Goal: Task Accomplishment & Management: Manage account settings

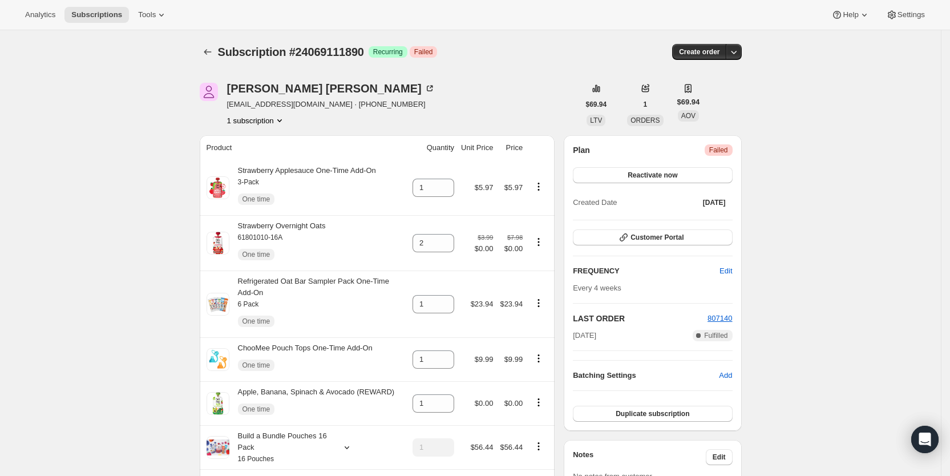
scroll to position [430, 0]
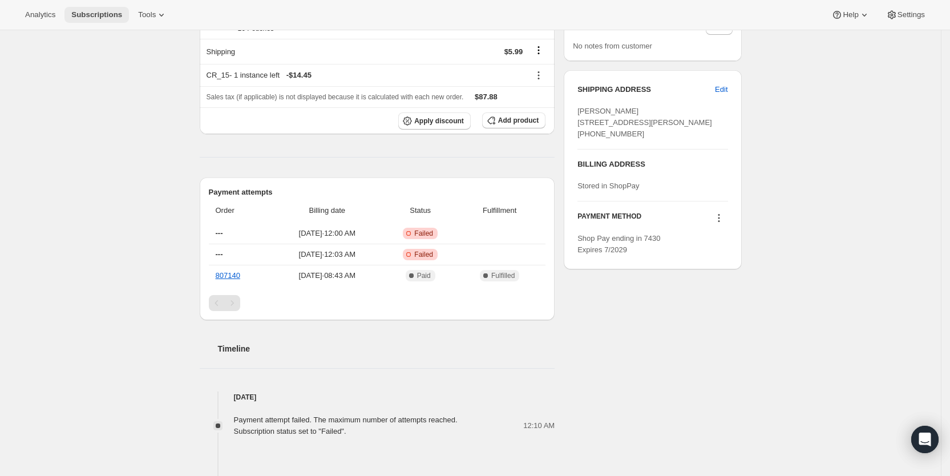
click at [100, 11] on span "Subscriptions" at bounding box center [96, 14] width 51 height 9
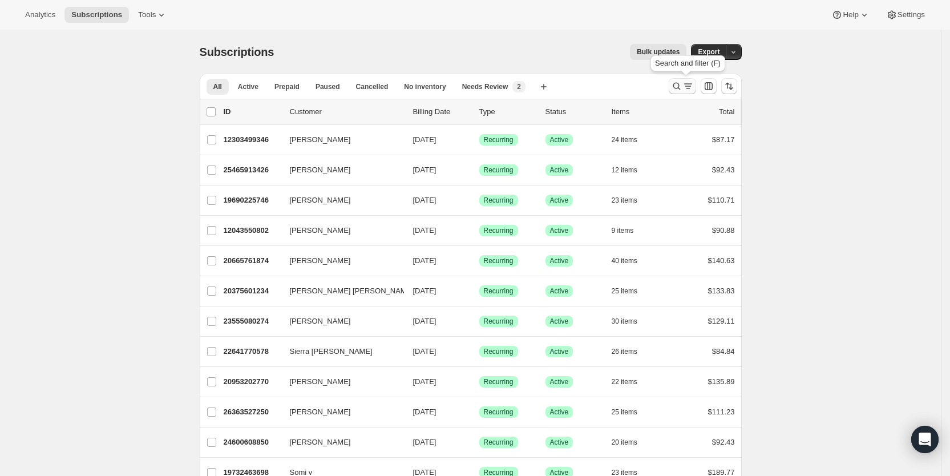
click at [682, 84] on icon "Search and filter results" at bounding box center [676, 85] width 11 height 11
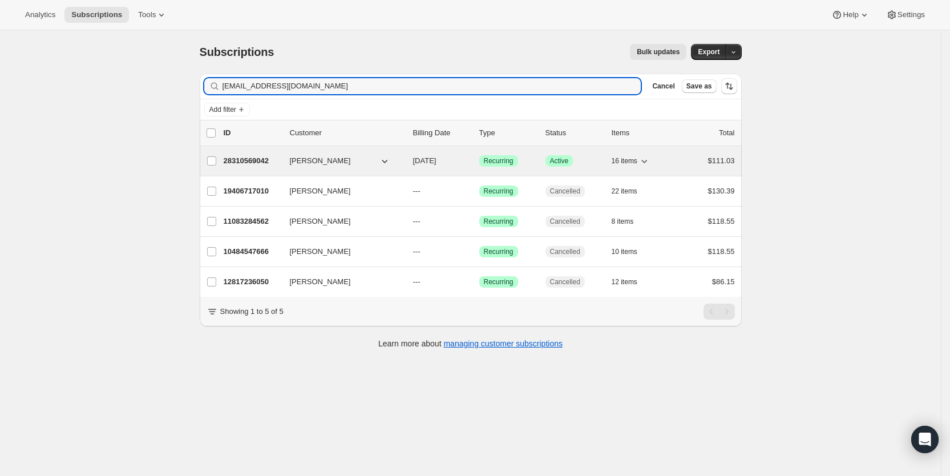
type input "[EMAIL_ADDRESS][DOMAIN_NAME]"
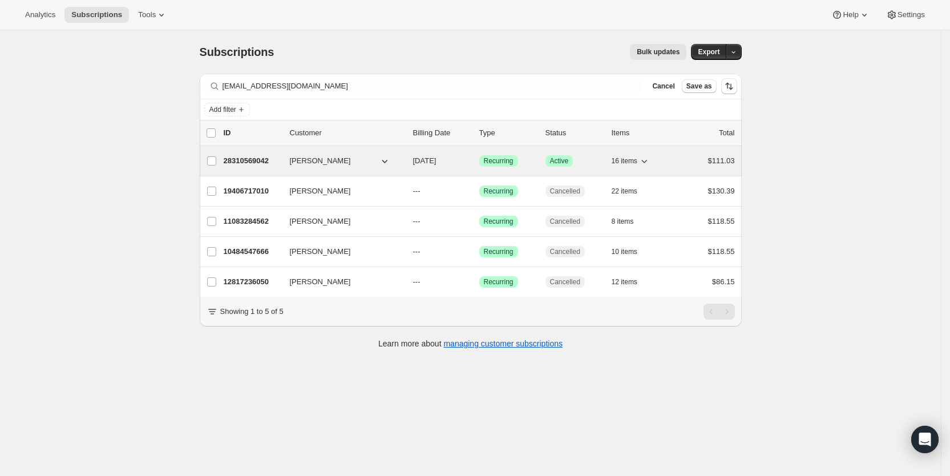
click at [432, 159] on span "[DATE]" at bounding box center [424, 160] width 23 height 9
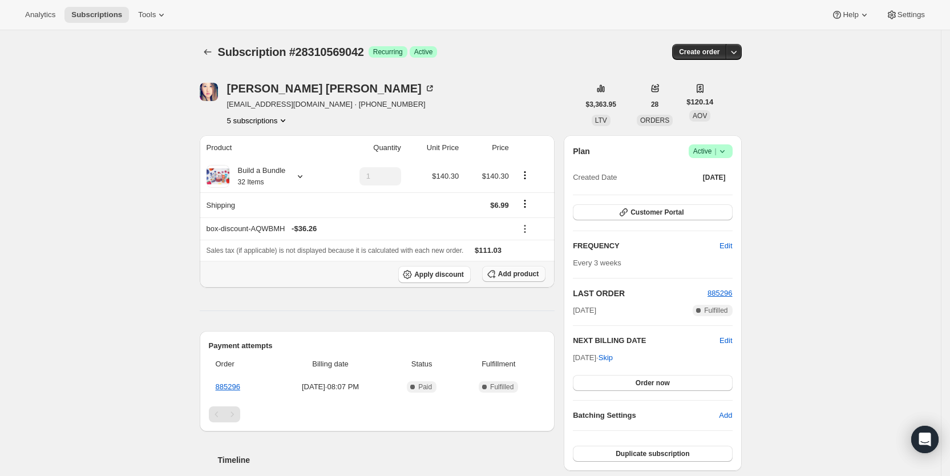
click at [509, 269] on span "Add product" at bounding box center [518, 273] width 41 height 9
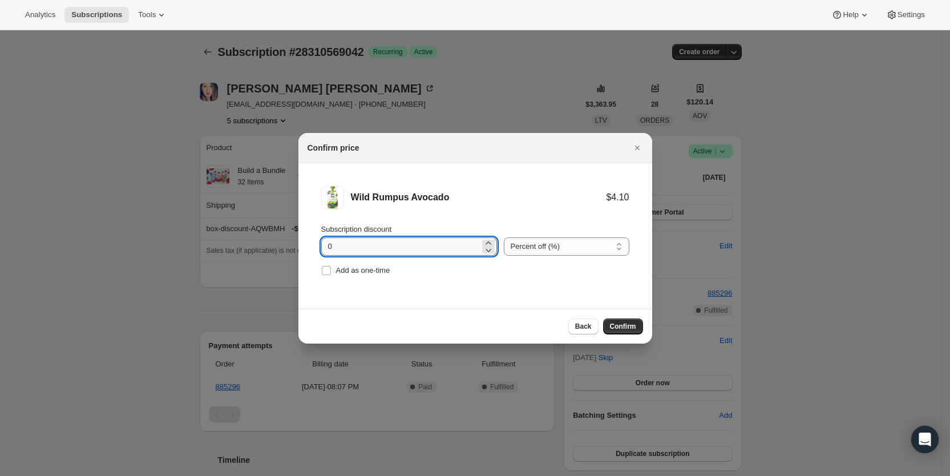
drag, startPoint x: 321, startPoint y: 248, endPoint x: 338, endPoint y: 248, distance: 17.1
click at [338, 248] on input "0" at bounding box center [400, 246] width 159 height 18
type input "100"
click at [325, 269] on input "Add as one-time" at bounding box center [326, 270] width 9 height 9
checkbox input "true"
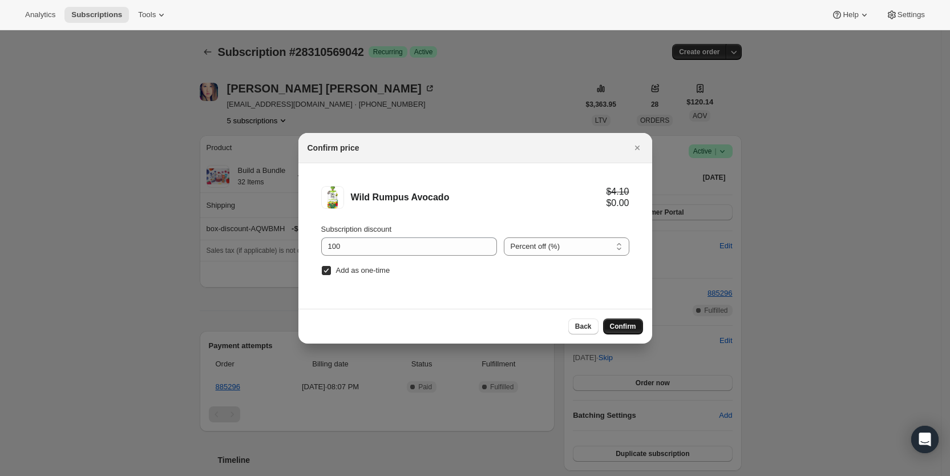
click at [611, 322] on span "Confirm" at bounding box center [623, 326] width 26 height 9
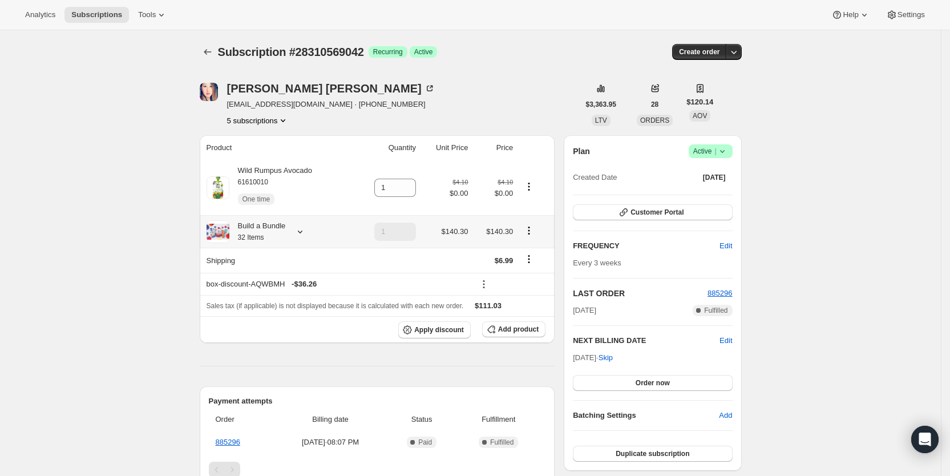
click at [301, 230] on icon at bounding box center [299, 231] width 11 height 11
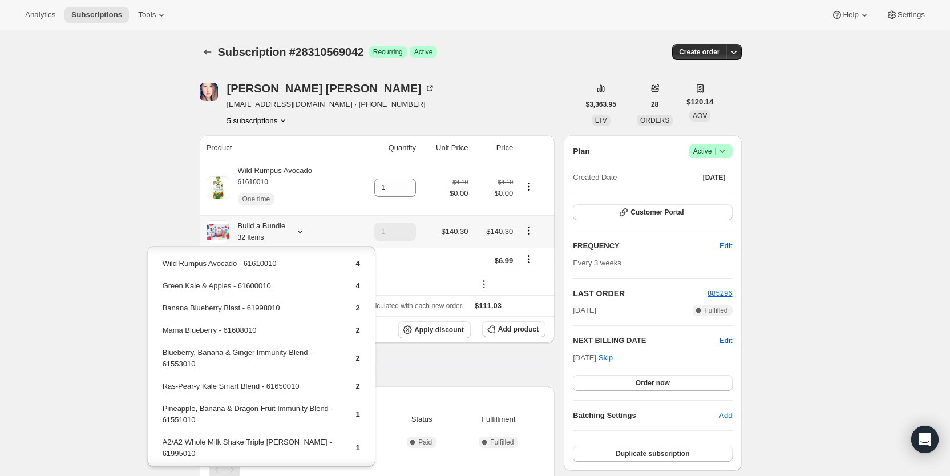
scroll to position [177, 0]
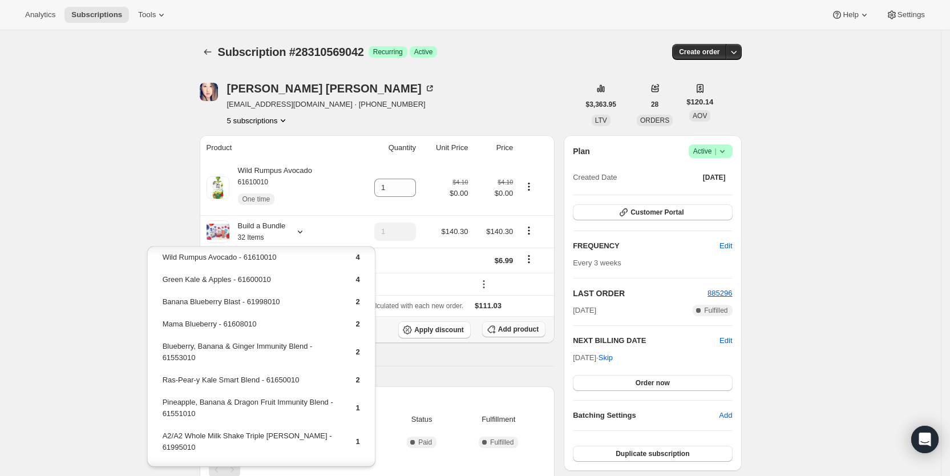
click at [536, 329] on span "Add product" at bounding box center [518, 329] width 41 height 9
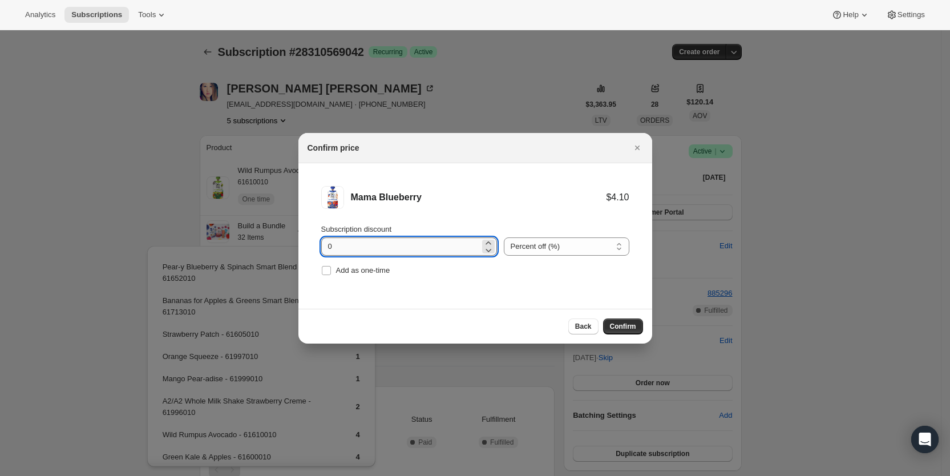
drag, startPoint x: 323, startPoint y: 250, endPoint x: 335, endPoint y: 249, distance: 12.6
click at [335, 249] on input "0" at bounding box center [400, 246] width 159 height 18
type input "100"
click at [347, 269] on span "Add as one-time" at bounding box center [363, 270] width 54 height 9
click at [331, 269] on input "Add as one-time" at bounding box center [326, 270] width 9 height 9
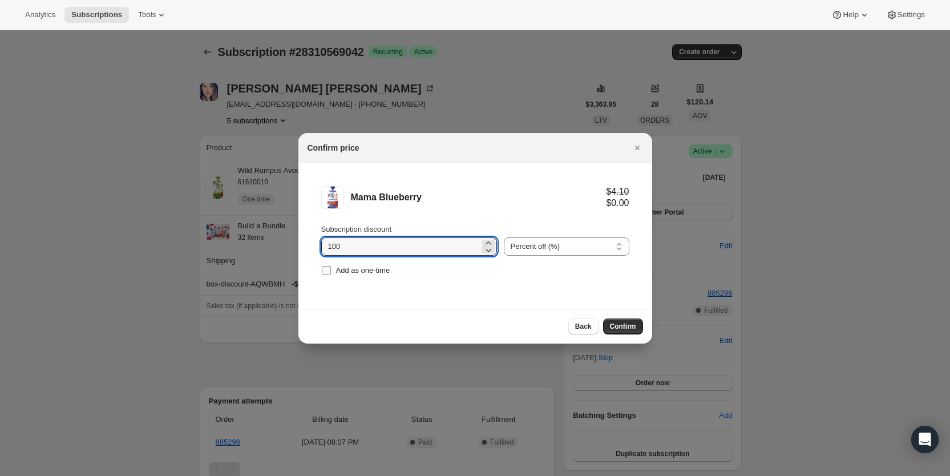
checkbox input "true"
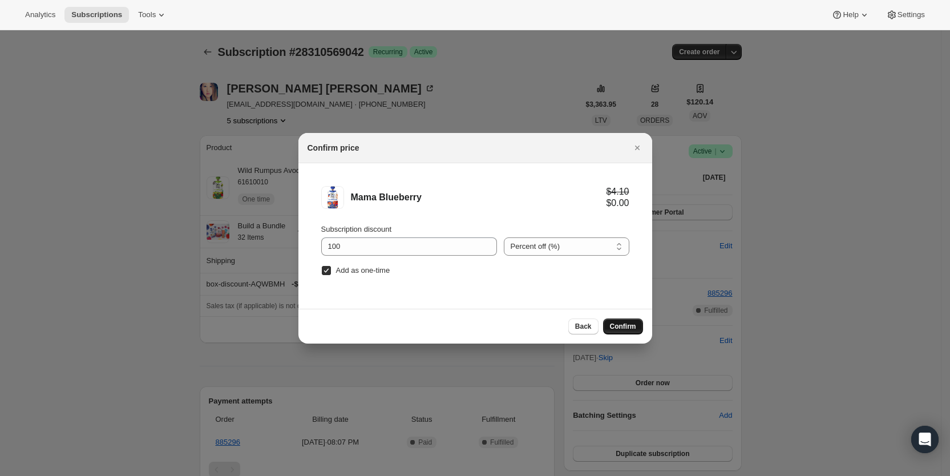
click at [627, 325] on span "Confirm" at bounding box center [623, 326] width 26 height 9
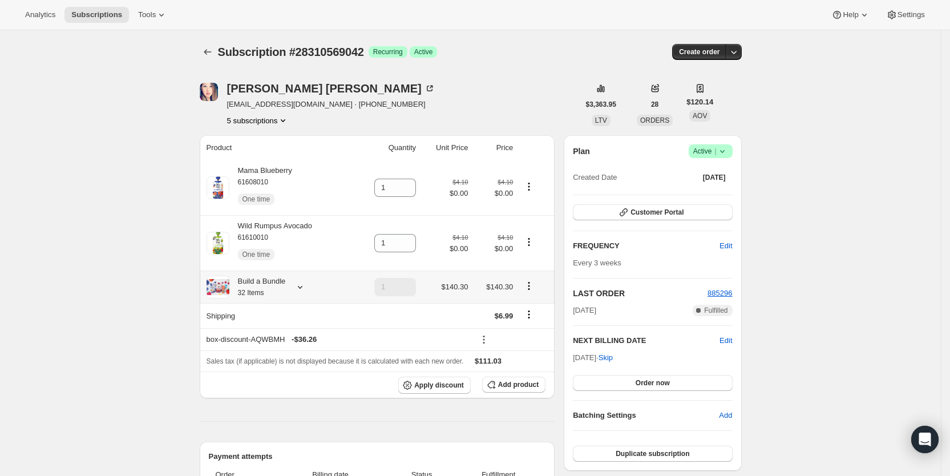
click at [302, 287] on icon at bounding box center [299, 286] width 11 height 11
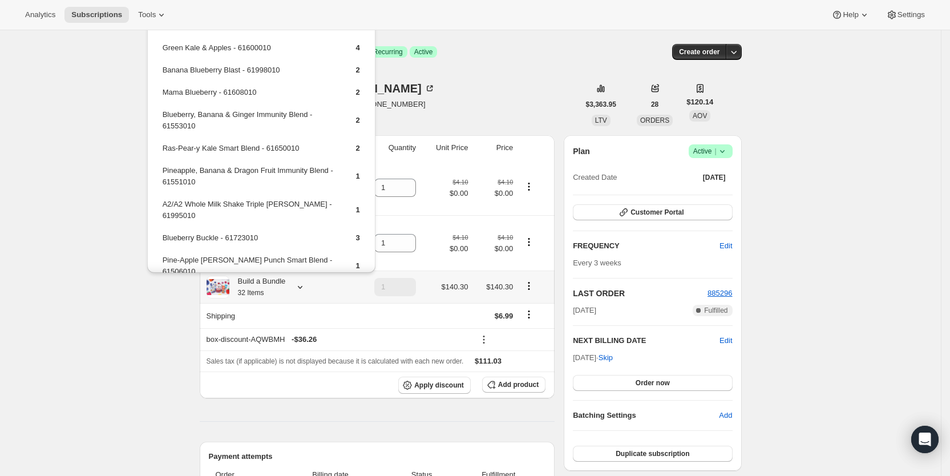
scroll to position [200, 0]
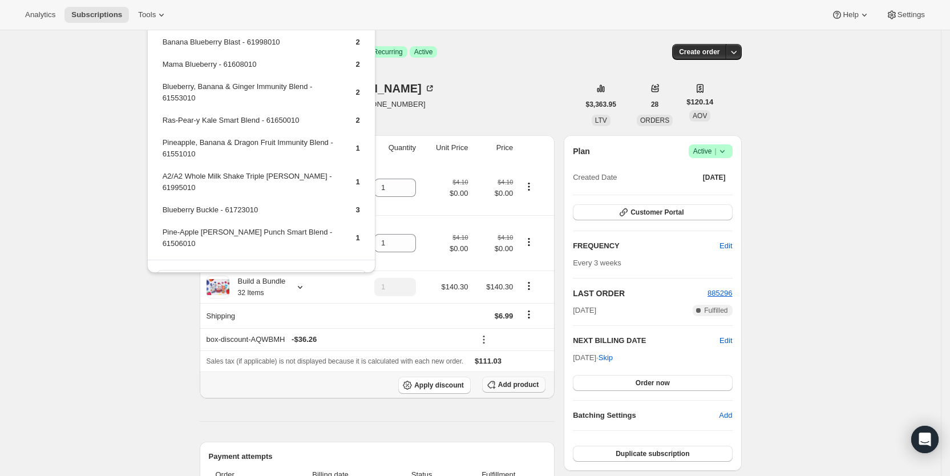
click at [523, 386] on span "Add product" at bounding box center [518, 384] width 41 height 9
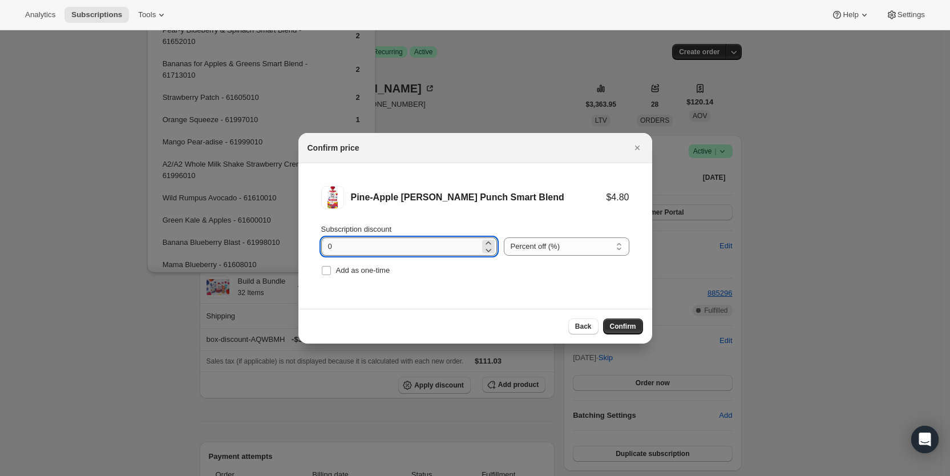
drag, startPoint x: 325, startPoint y: 247, endPoint x: 338, endPoint y: 249, distance: 13.8
click at [338, 249] on input "0" at bounding box center [400, 246] width 159 height 18
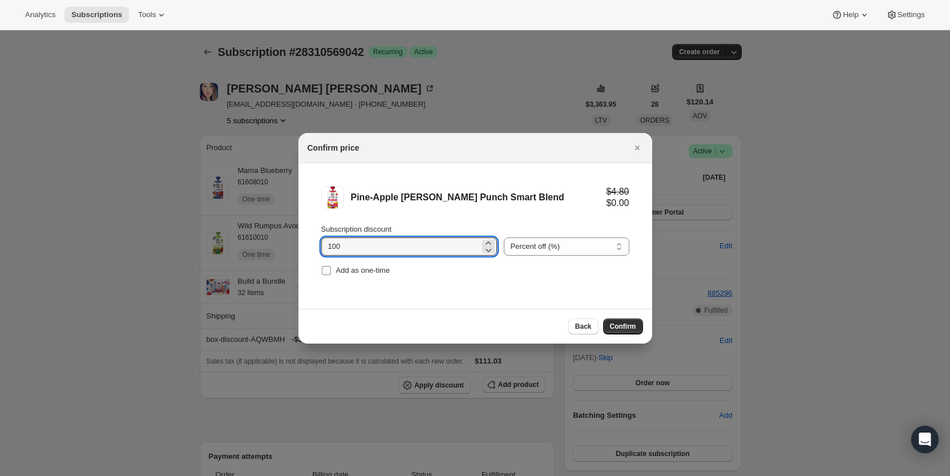
type input "100"
click at [327, 272] on input "Add as one-time" at bounding box center [326, 270] width 9 height 9
checkbox input "true"
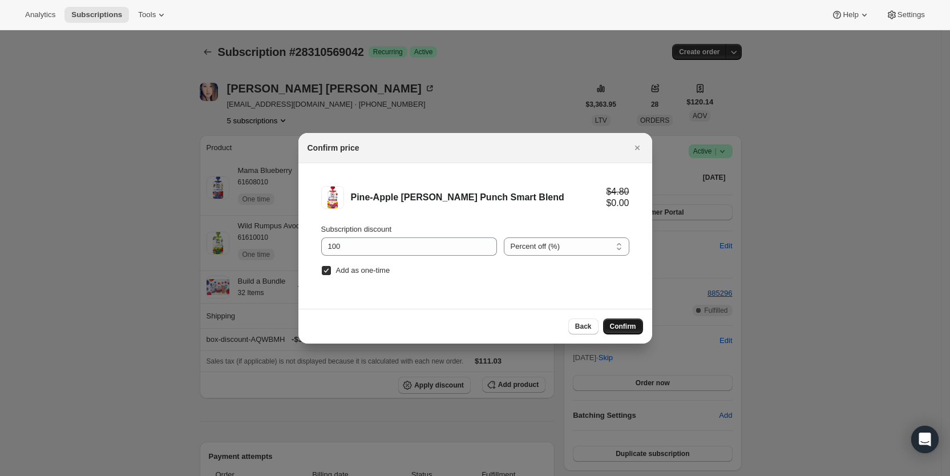
click at [622, 323] on span "Confirm" at bounding box center [623, 326] width 26 height 9
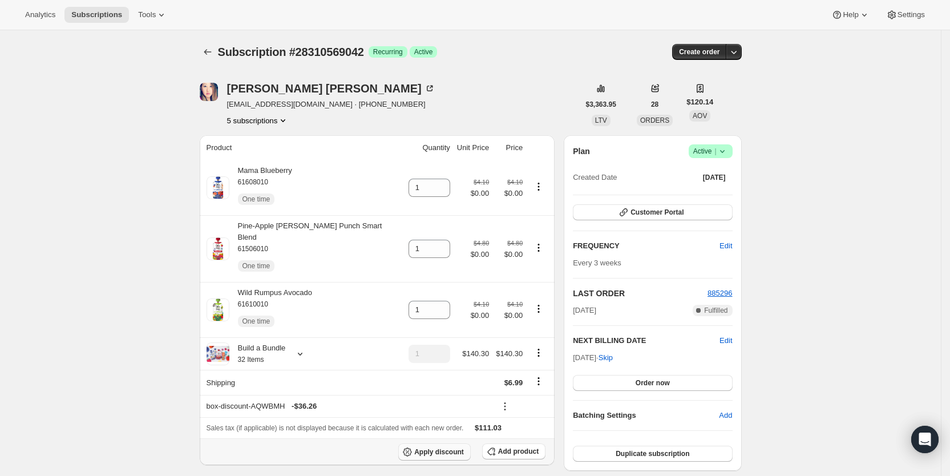
click at [452, 444] on button "Apply discount" at bounding box center [434, 451] width 72 height 17
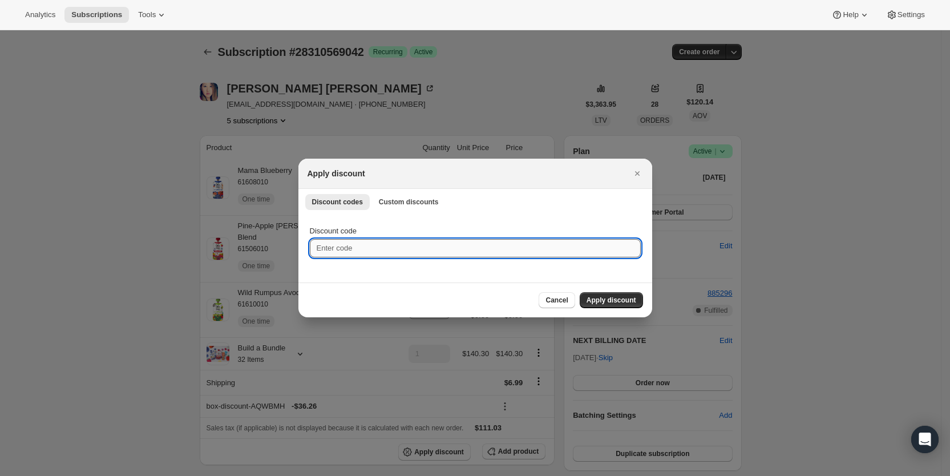
click at [359, 249] on input "Discount code" at bounding box center [475, 248] width 331 height 18
type input "Cr_20"
click at [619, 300] on span "Apply discount" at bounding box center [611, 299] width 50 height 9
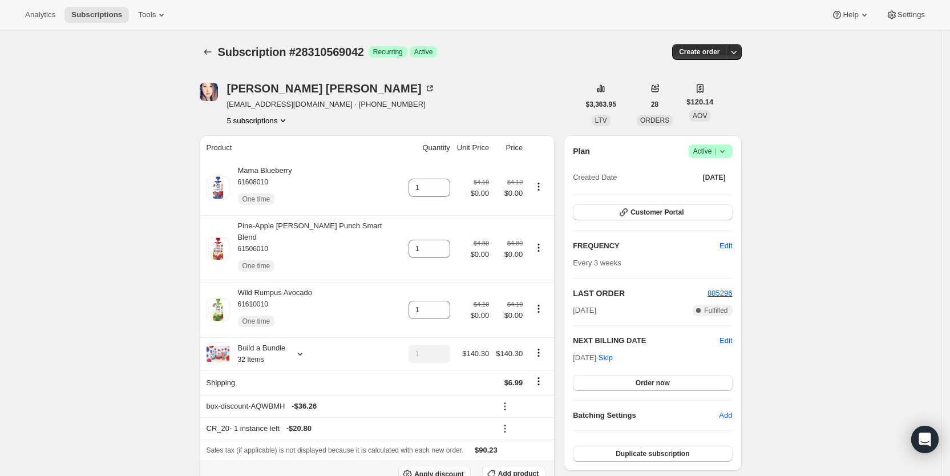
click at [451, 469] on span "Apply discount" at bounding box center [439, 473] width 50 height 9
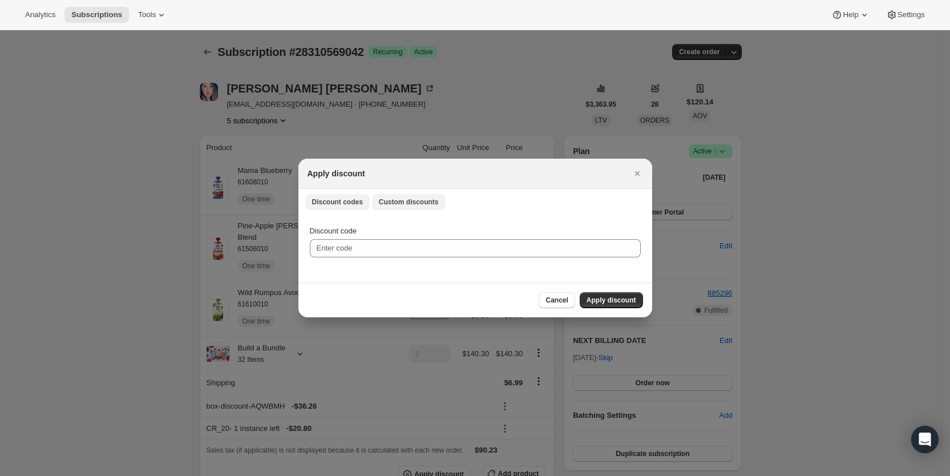
click at [429, 203] on span "Custom discounts" at bounding box center [409, 201] width 60 height 9
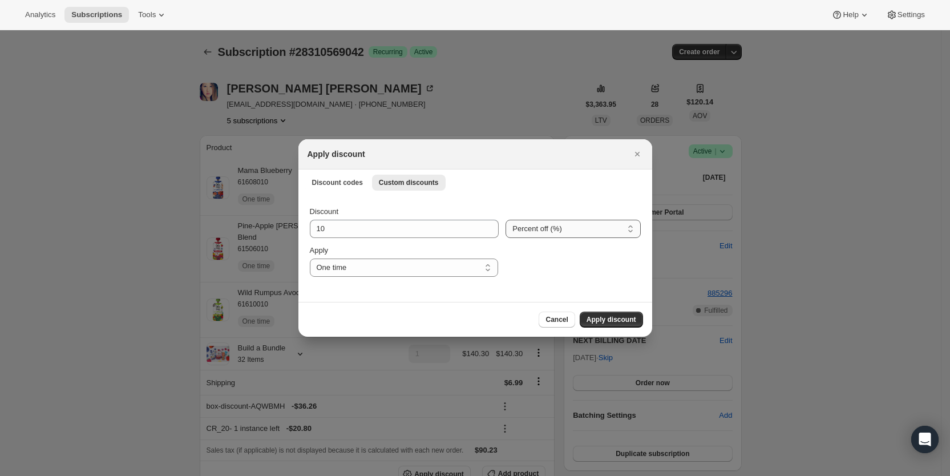
click at [541, 226] on select "Percent off (%) Amount off ($)" at bounding box center [572, 229] width 135 height 18
select select "fixed"
click at [505, 220] on select "Percent off (%) Amount off ($)" at bounding box center [572, 229] width 135 height 18
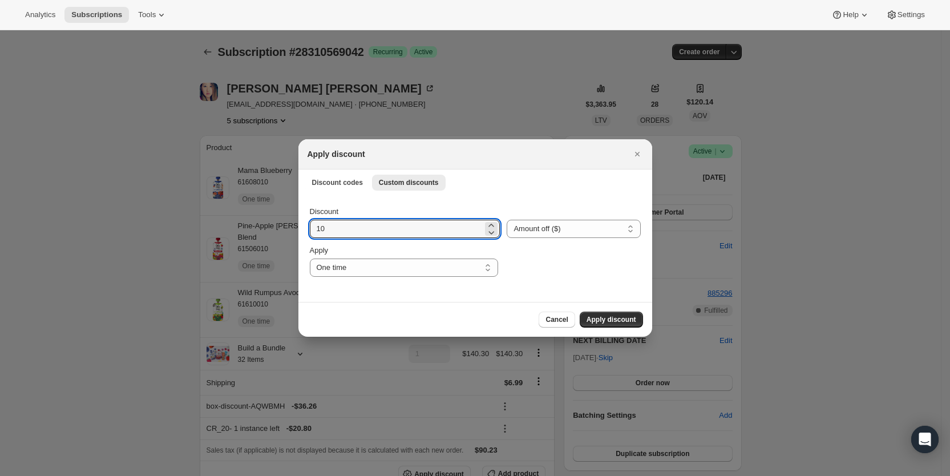
drag, startPoint x: 346, startPoint y: 233, endPoint x: 301, endPoint y: 228, distance: 45.3
click at [301, 228] on div "Discount 10 Percent off (%) Amount off ($) Amount off ($) Apply One time Specif…" at bounding box center [475, 248] width 354 height 107
type input "6.99"
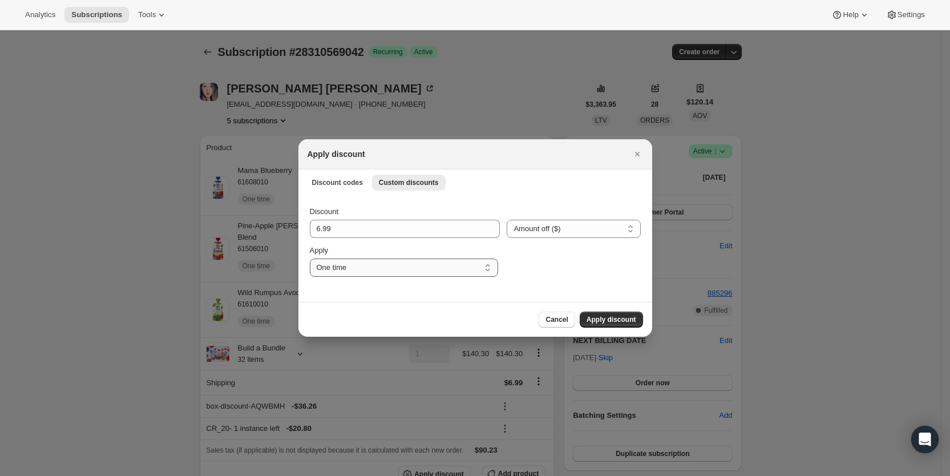
click at [341, 264] on select "One time Specify instances... Indefinitely" at bounding box center [404, 267] width 188 height 18
select select "specific"
click at [310, 258] on select "One time Specify instances... Indefinitely" at bounding box center [404, 267] width 188 height 18
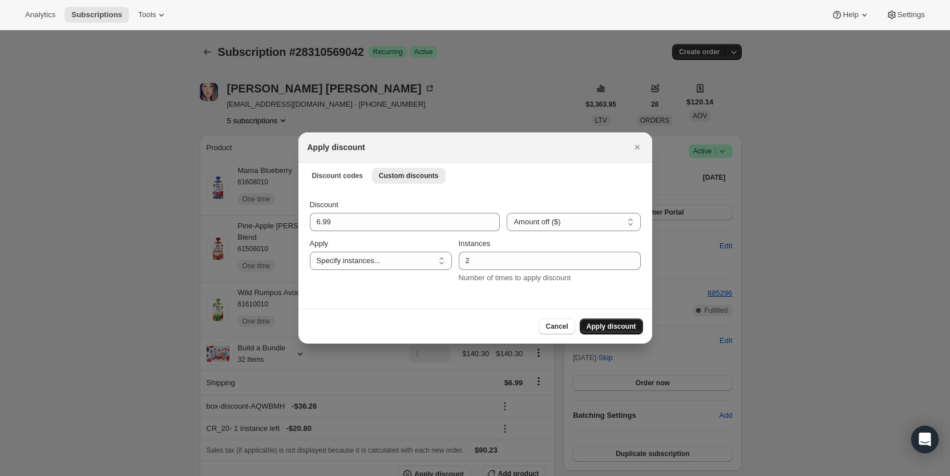
click at [625, 323] on span "Apply discount" at bounding box center [611, 326] width 50 height 9
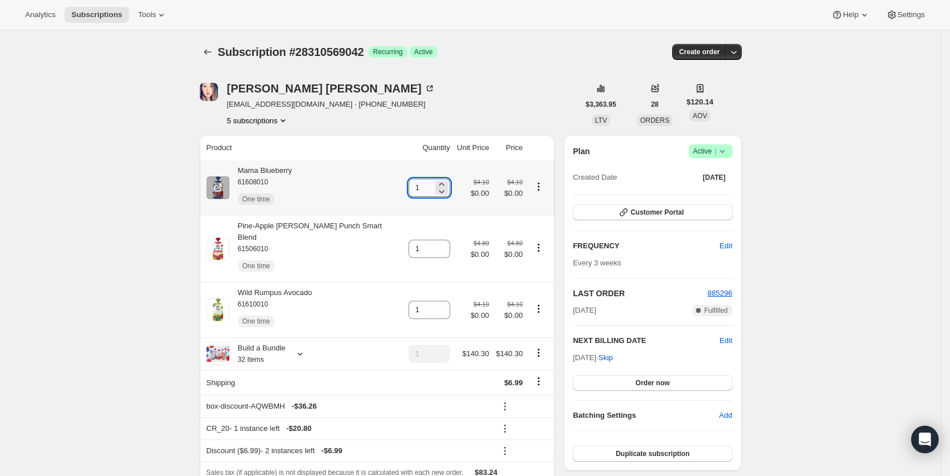
drag, startPoint x: 402, startPoint y: 191, endPoint x: 418, endPoint y: 191, distance: 16.0
click at [418, 191] on input "1" at bounding box center [420, 188] width 25 height 18
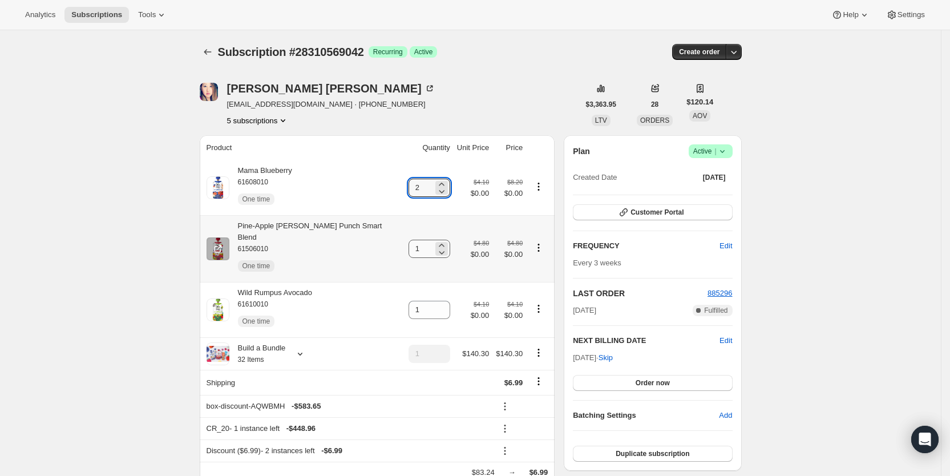
type input "2"
drag, startPoint x: 403, startPoint y: 245, endPoint x: 419, endPoint y: 245, distance: 16.0
click at [419, 245] on input "1" at bounding box center [420, 249] width 25 height 18
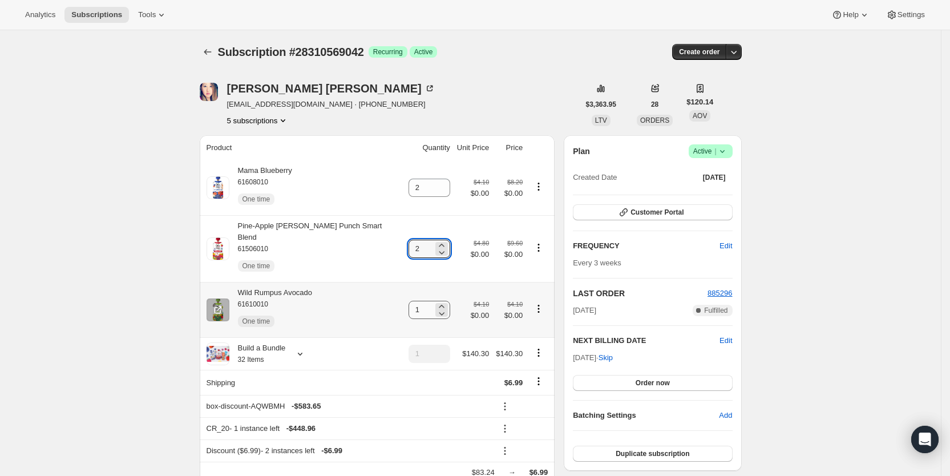
type input "2"
drag, startPoint x: 402, startPoint y: 303, endPoint x: 437, endPoint y: 300, distance: 34.9
click at [431, 302] on div "1" at bounding box center [429, 310] width 42 height 18
type input "2"
click at [449, 94] on div "[PERSON_NAME] [PERSON_NAME][EMAIL_ADDRESS][DOMAIN_NAME] · [PHONE_NUMBER] 5 subs…" at bounding box center [389, 104] width 379 height 43
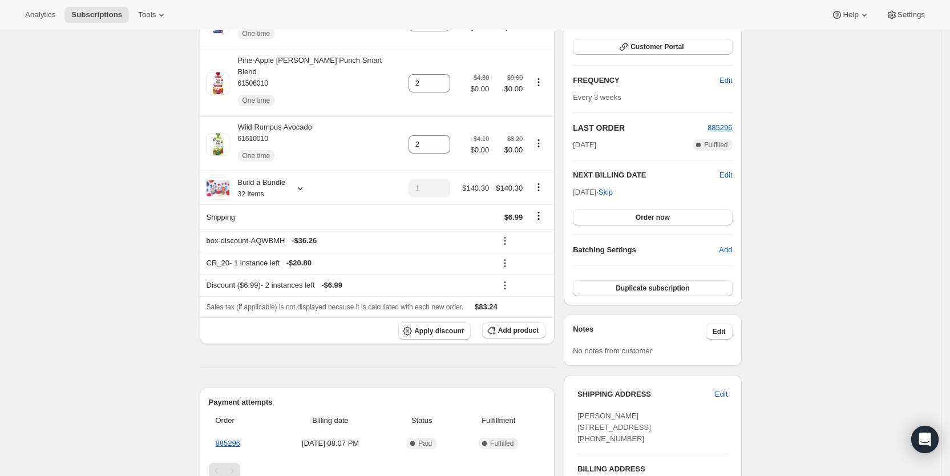
scroll to position [169, 0]
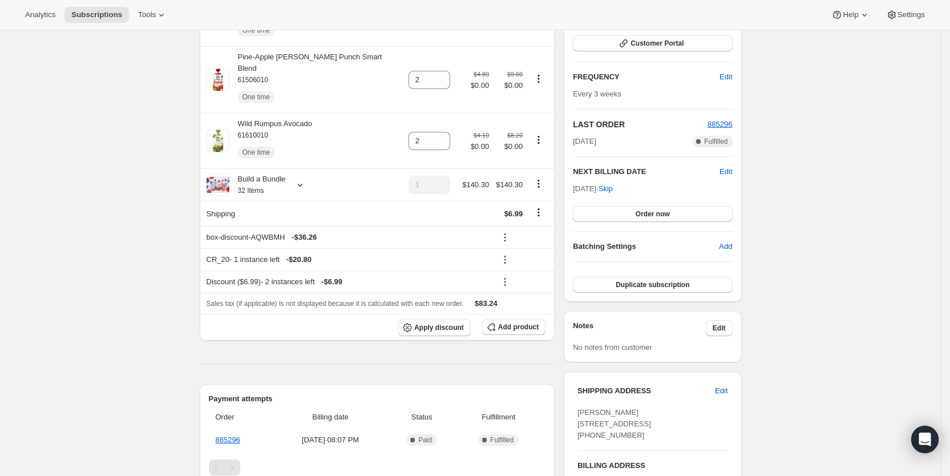
click at [541, 19] on div "Analytics Subscriptions Tools Help Settings" at bounding box center [475, 15] width 950 height 30
click at [111, 14] on span "Subscriptions" at bounding box center [96, 14] width 51 height 9
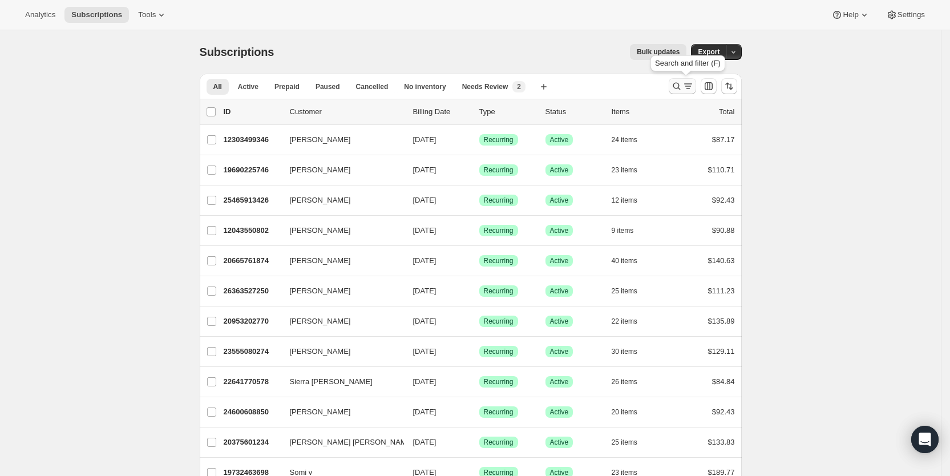
click at [689, 86] on icon "Search and filter results" at bounding box center [688, 86] width 6 height 1
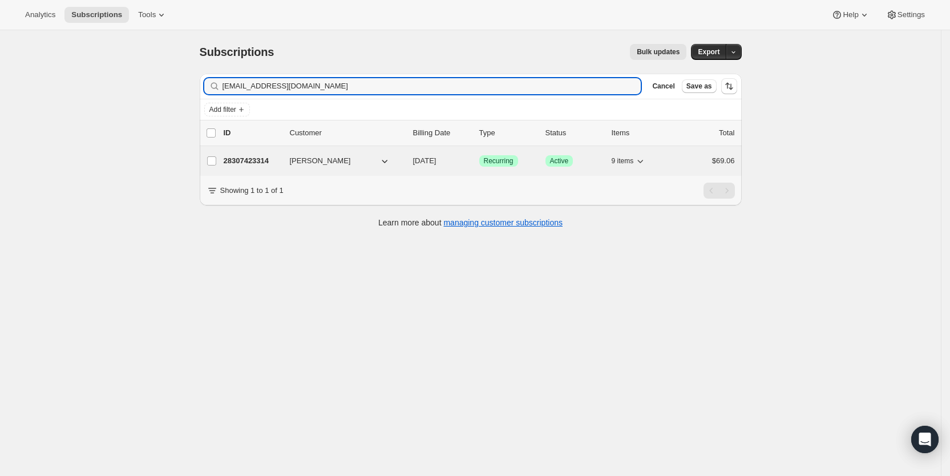
type input "[EMAIL_ADDRESS][DOMAIN_NAME]"
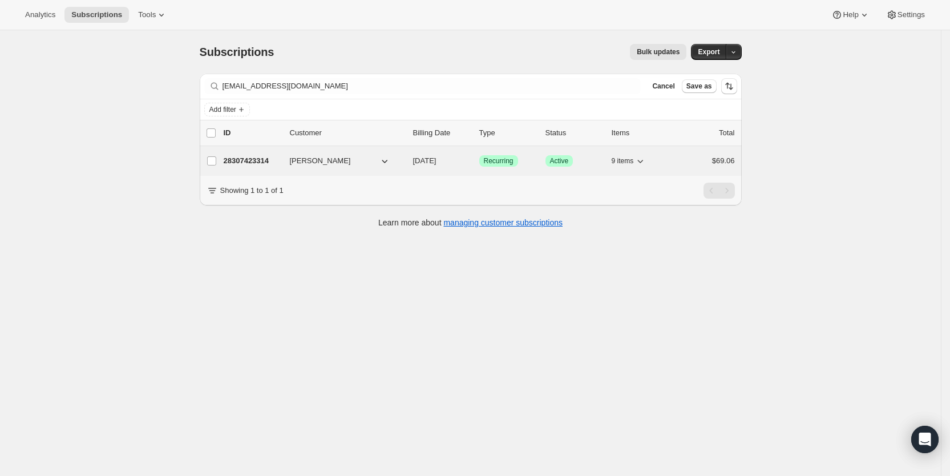
click at [436, 156] on span "[DATE]" at bounding box center [424, 160] width 23 height 9
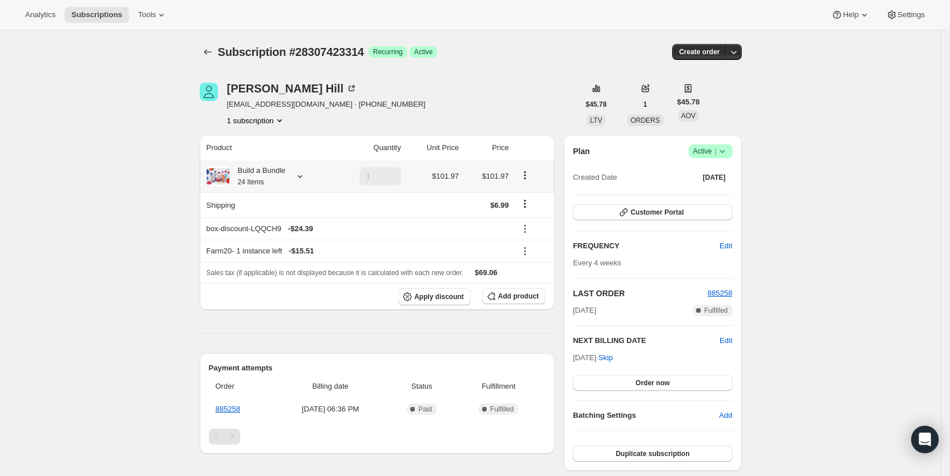
click at [306, 179] on icon at bounding box center [299, 176] width 11 height 11
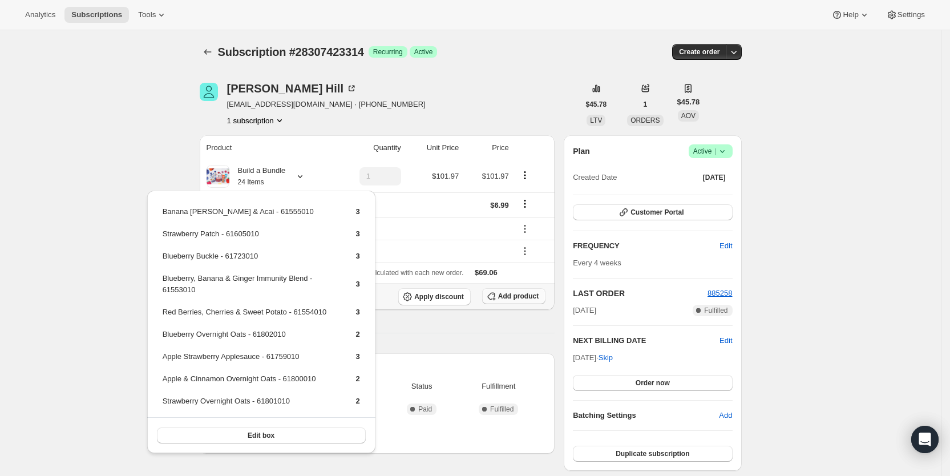
click at [511, 295] on span "Add product" at bounding box center [518, 295] width 41 height 9
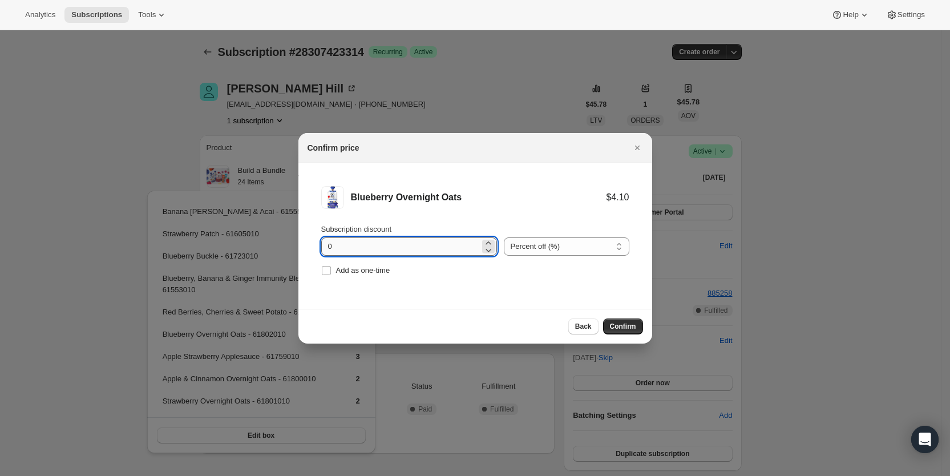
drag, startPoint x: 322, startPoint y: 249, endPoint x: 338, endPoint y: 249, distance: 15.4
click at [338, 249] on input "0" at bounding box center [400, 246] width 159 height 18
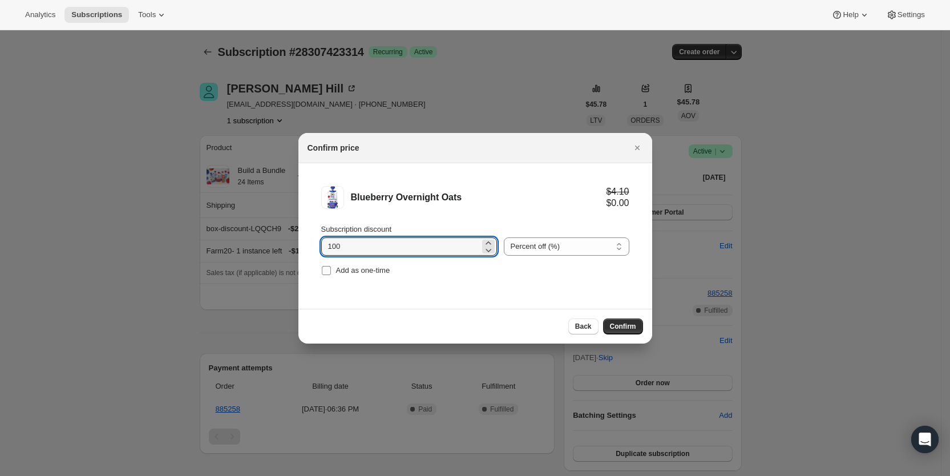
type input "100"
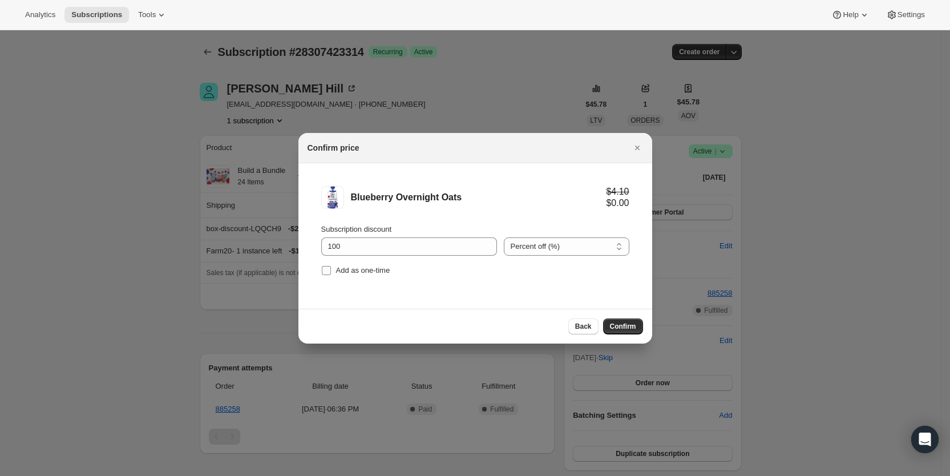
click at [326, 268] on input "Add as one-time" at bounding box center [326, 270] width 9 height 9
checkbox input "true"
click at [621, 325] on span "Confirm" at bounding box center [623, 326] width 26 height 9
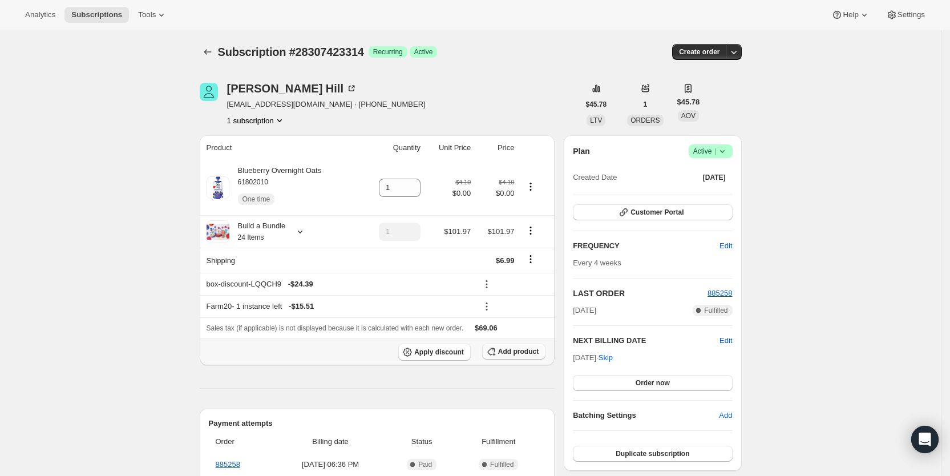
click at [516, 351] on span "Add product" at bounding box center [518, 351] width 41 height 9
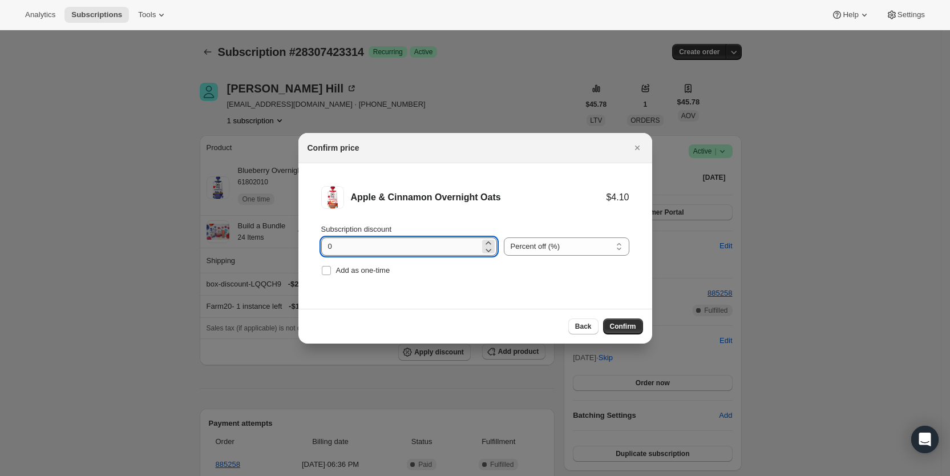
drag, startPoint x: 319, startPoint y: 248, endPoint x: 337, endPoint y: 248, distance: 17.1
click at [337, 248] on li "Apple & Cinnamon Overnight Oats $4.10 Subscription discount 0 Percent off (%) A…" at bounding box center [475, 232] width 354 height 138
type input "100"
click at [327, 268] on input "Add as one-time" at bounding box center [326, 270] width 9 height 9
checkbox input "true"
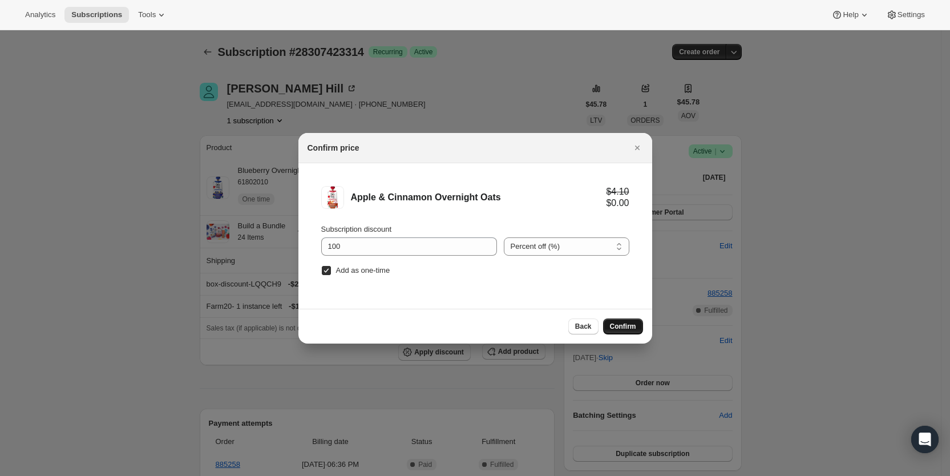
click at [617, 327] on span "Confirm" at bounding box center [623, 326] width 26 height 9
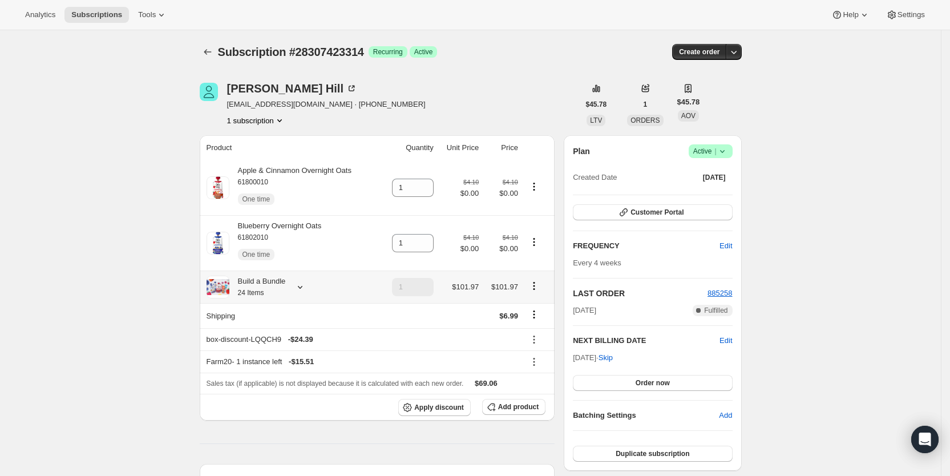
click at [303, 285] on icon at bounding box center [299, 286] width 11 height 11
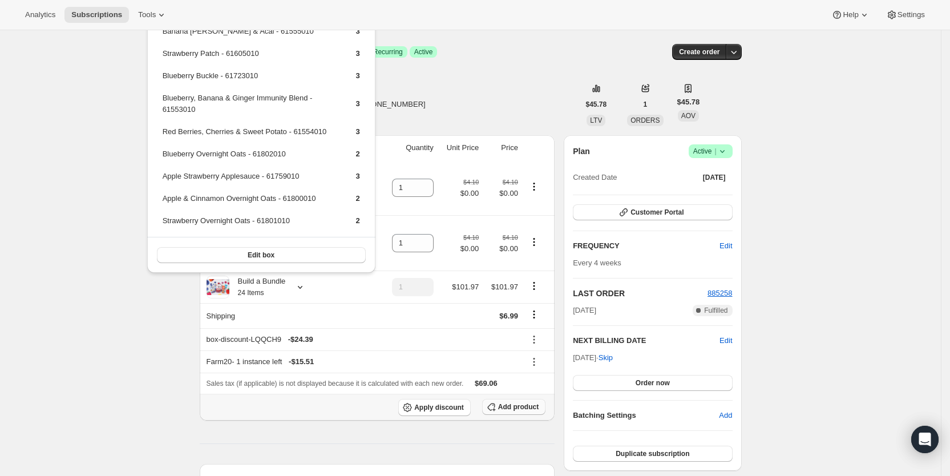
click at [504, 400] on button "Add product" at bounding box center [513, 407] width 63 height 16
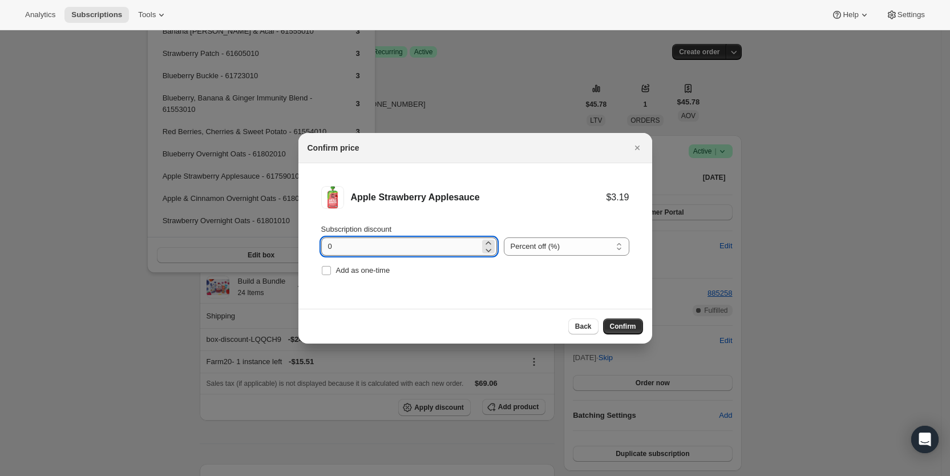
drag, startPoint x: 327, startPoint y: 247, endPoint x: 337, endPoint y: 250, distance: 9.6
click at [337, 250] on input "0" at bounding box center [400, 246] width 159 height 18
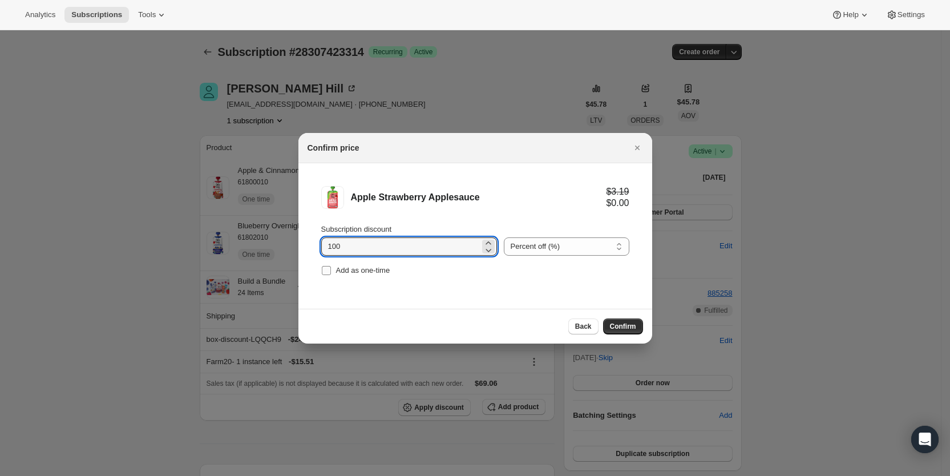
type input "100"
click at [327, 271] on input "Add as one-time" at bounding box center [326, 270] width 9 height 9
checkbox input "true"
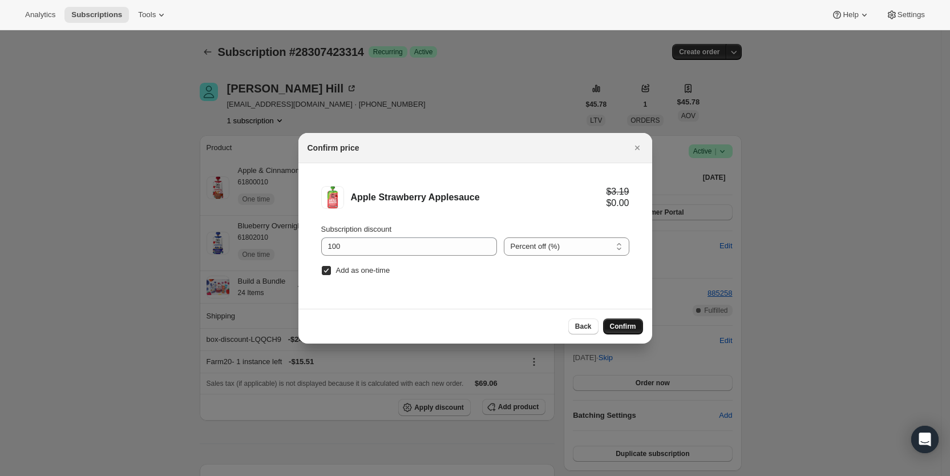
click at [633, 328] on span "Confirm" at bounding box center [623, 326] width 26 height 9
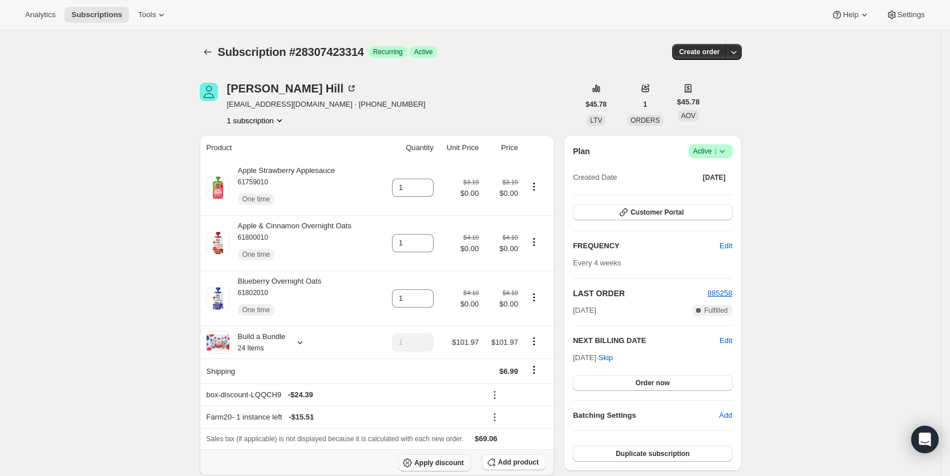
click at [456, 466] on button "Apply discount" at bounding box center [434, 462] width 72 height 17
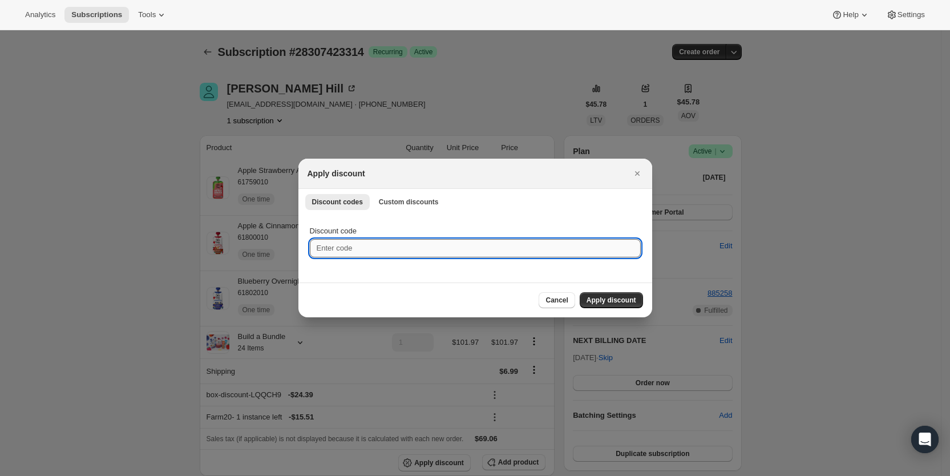
click at [357, 247] on input "Discount code" at bounding box center [475, 248] width 331 height 18
type input "cr_20"
click at [602, 302] on span "Apply discount" at bounding box center [611, 299] width 50 height 9
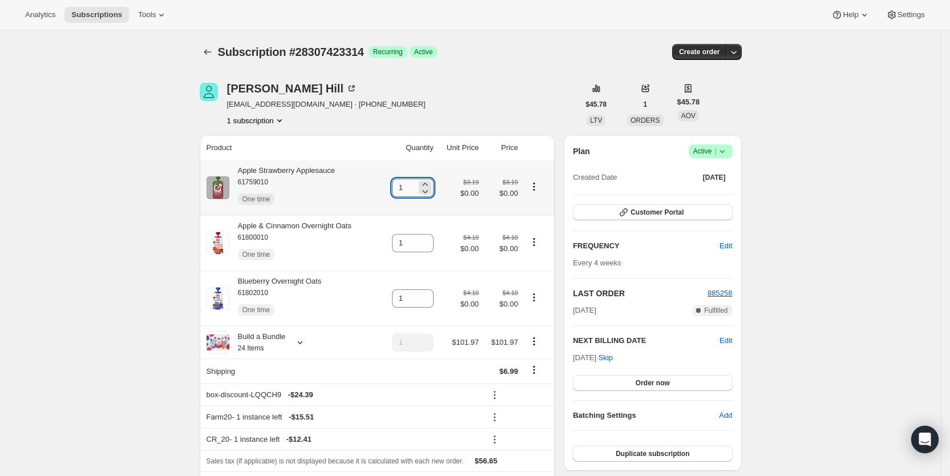
drag, startPoint x: 400, startPoint y: 190, endPoint x: 409, endPoint y: 189, distance: 9.2
click at [409, 189] on input "1" at bounding box center [404, 188] width 25 height 18
type input "2"
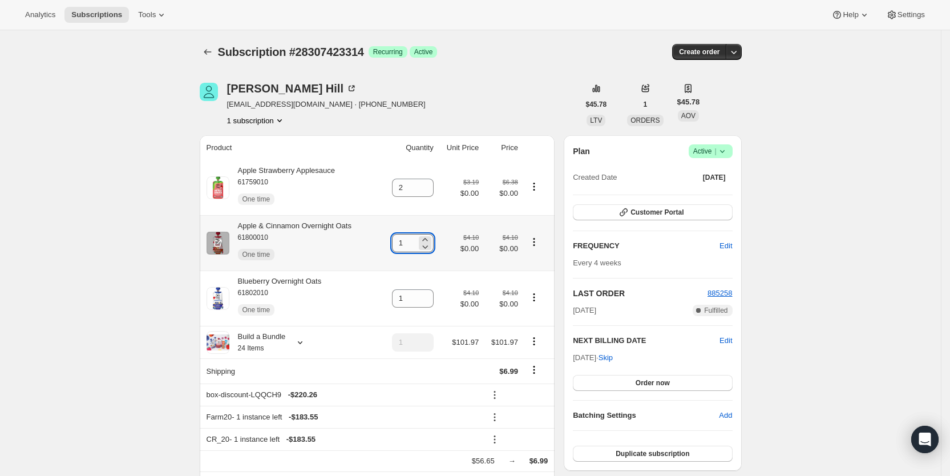
drag, startPoint x: 399, startPoint y: 243, endPoint x: 412, endPoint y: 242, distance: 13.1
click at [412, 242] on input "1" at bounding box center [404, 243] width 25 height 18
type input "2"
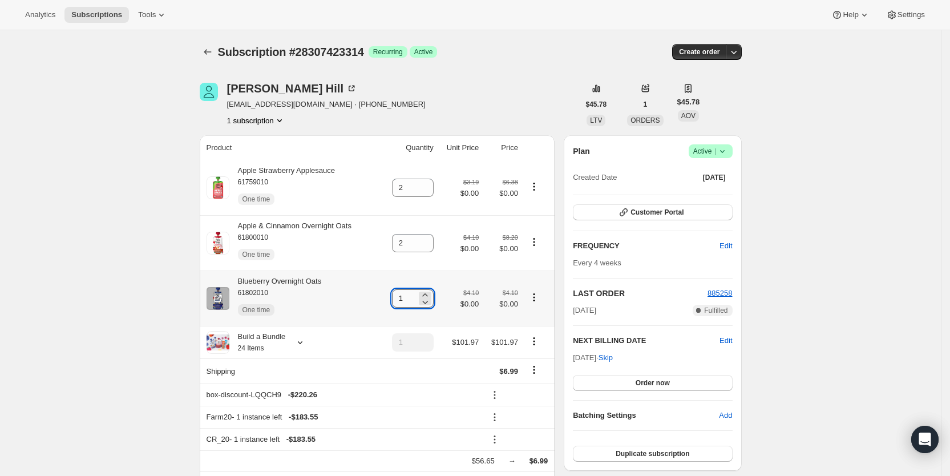
drag, startPoint x: 405, startPoint y: 299, endPoint x: 413, endPoint y: 297, distance: 8.2
click at [413, 297] on input "1" at bounding box center [404, 298] width 25 height 18
type input "2"
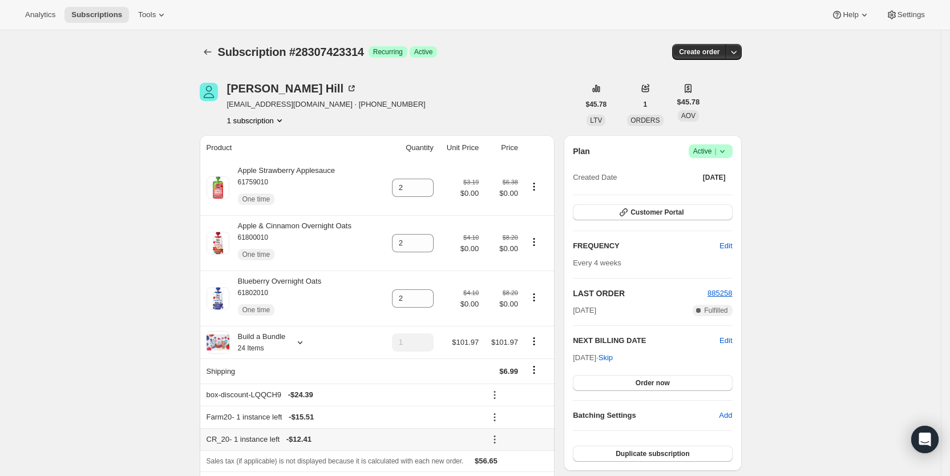
click at [496, 439] on icon at bounding box center [495, 440] width 2 height 2
click at [517, 415] on span "Remove" at bounding box center [521, 417] width 27 height 9
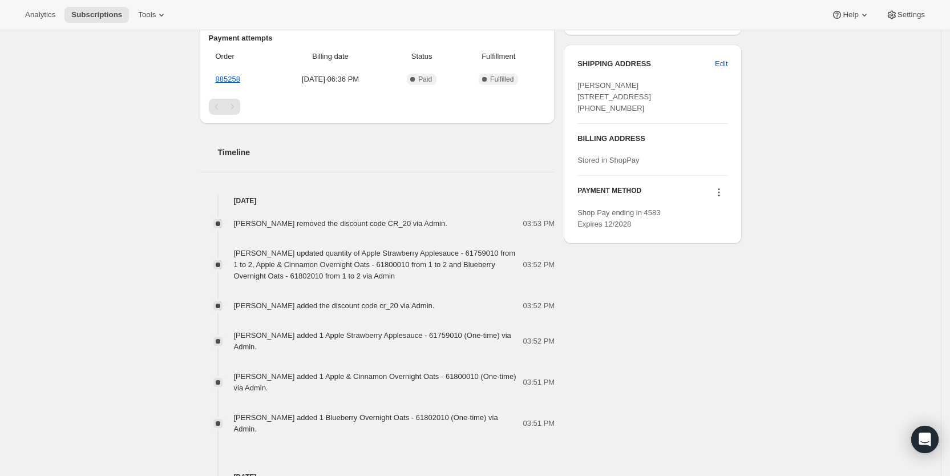
scroll to position [485, 0]
